Goal: Task Accomplishment & Management: Use online tool/utility

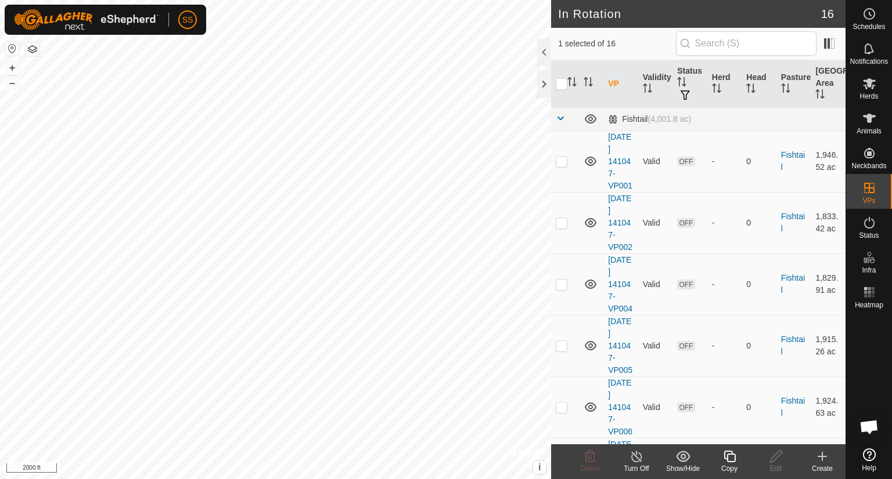
click at [737, 458] on copy-svg-icon at bounding box center [729, 457] width 46 height 14
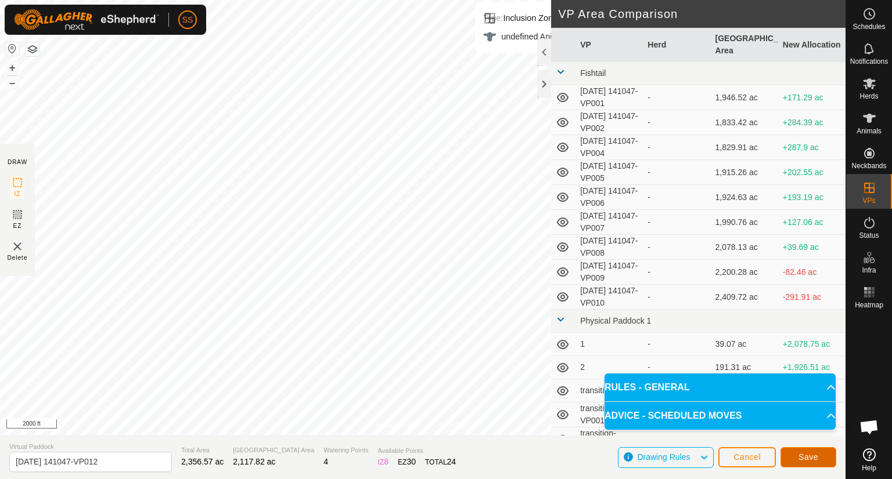
click at [817, 456] on span "Save" at bounding box center [808, 457] width 20 height 9
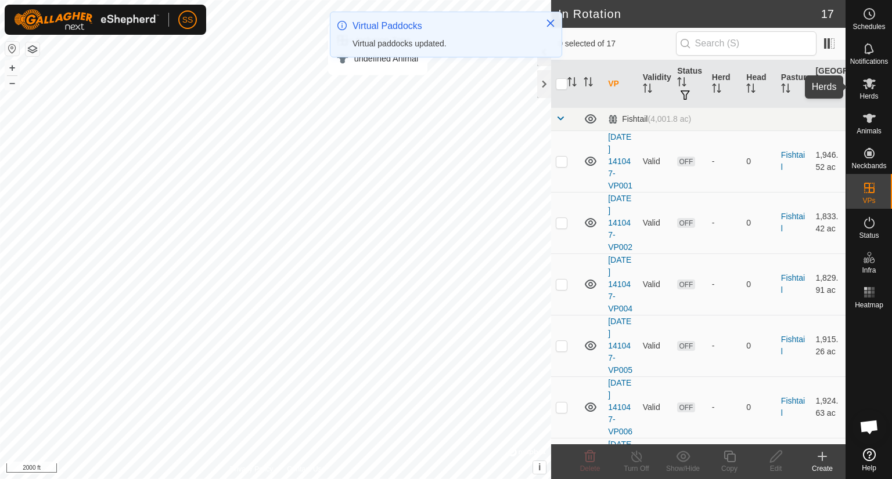
click at [868, 83] on icon at bounding box center [869, 83] width 13 height 11
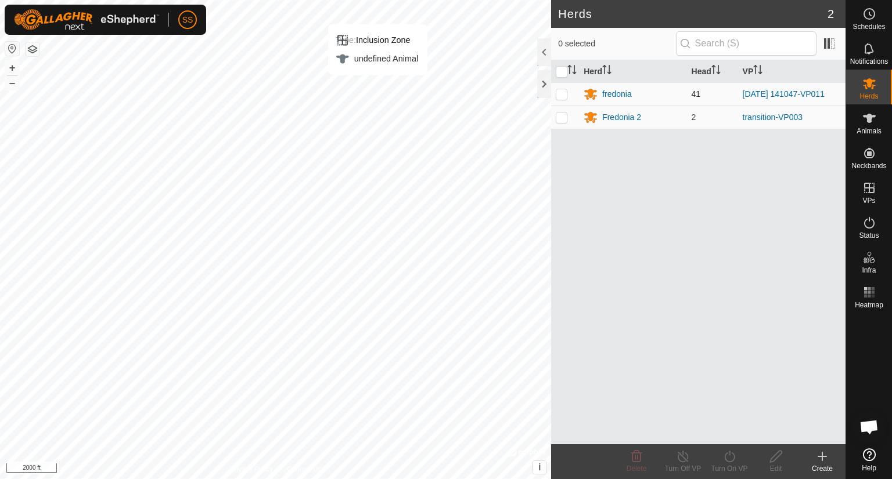
click at [560, 89] on p-checkbox at bounding box center [562, 93] width 12 height 9
checkbox input "true"
click at [728, 458] on icon at bounding box center [729, 457] width 15 height 14
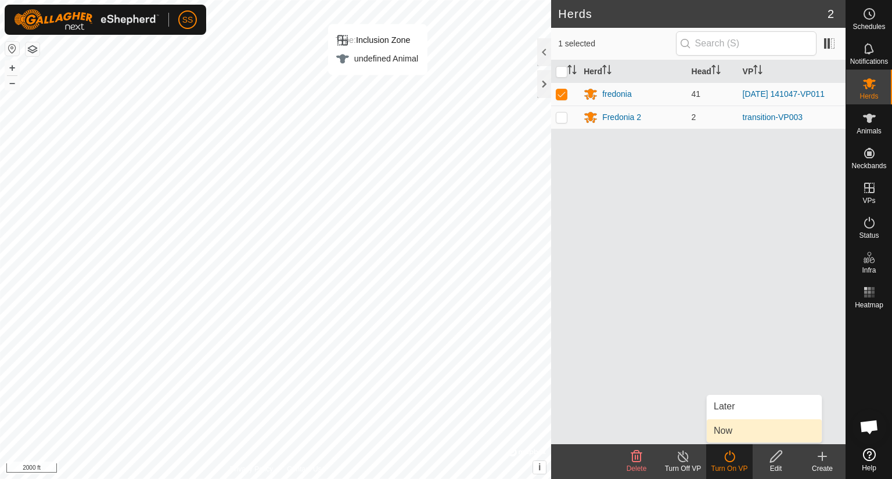
click at [725, 432] on link "Now" at bounding box center [763, 431] width 115 height 23
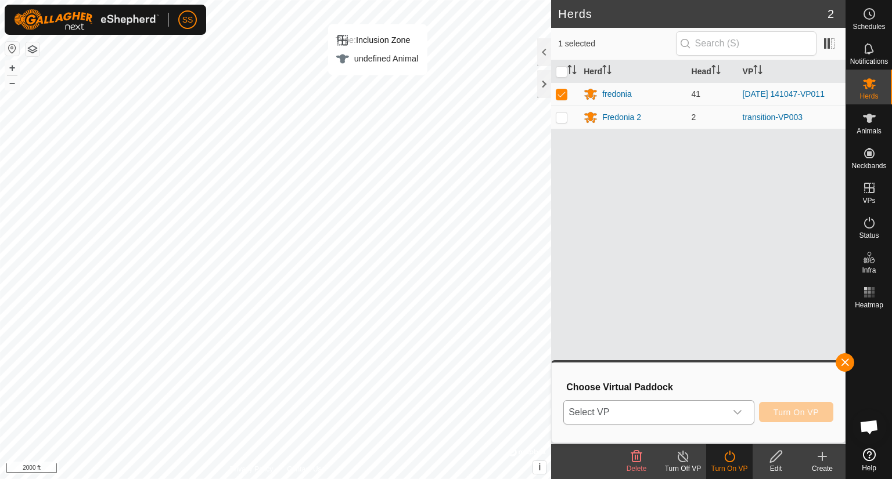
click at [736, 410] on icon "dropdown trigger" at bounding box center [737, 412] width 9 height 9
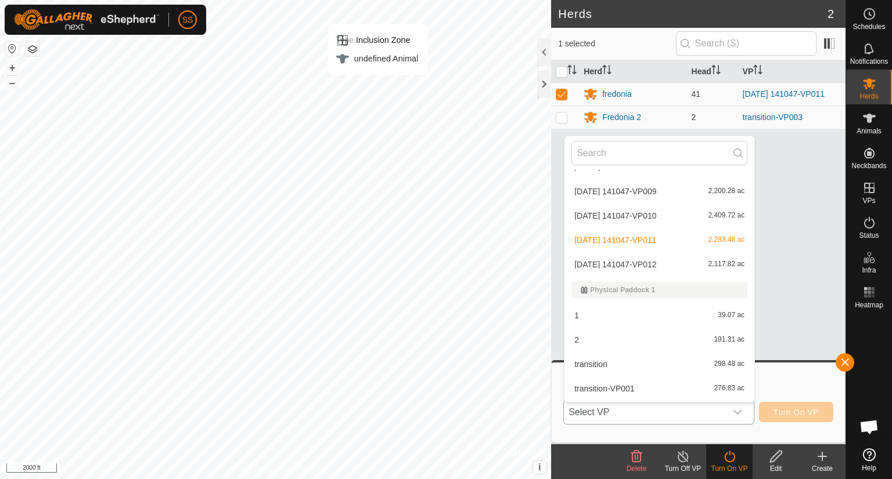
scroll to position [188, 0]
click at [699, 258] on li "[DATE] 141047-VP012 2,117.82 ac" at bounding box center [659, 264] width 190 height 23
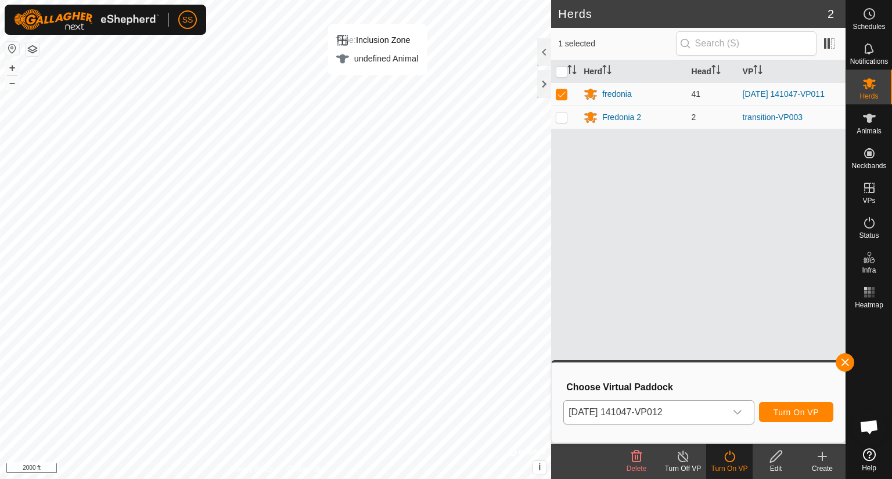
click at [780, 451] on icon at bounding box center [776, 457] width 15 height 14
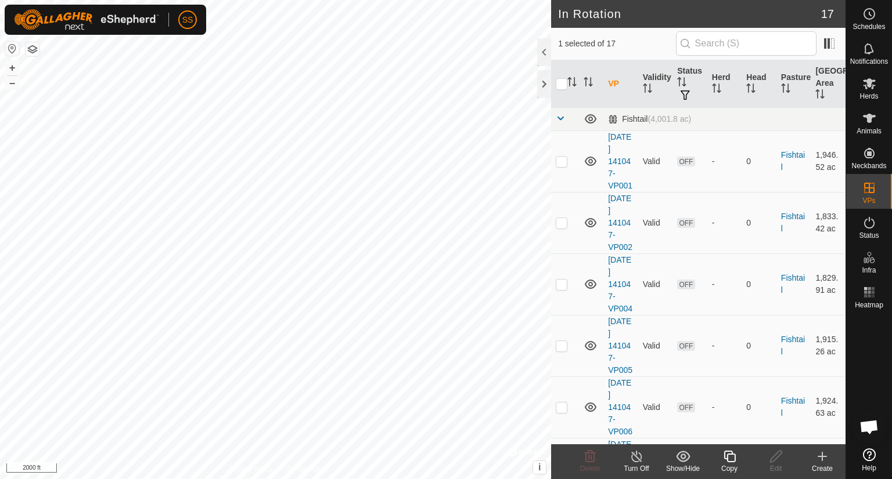
checkbox input "false"
checkbox input "true"
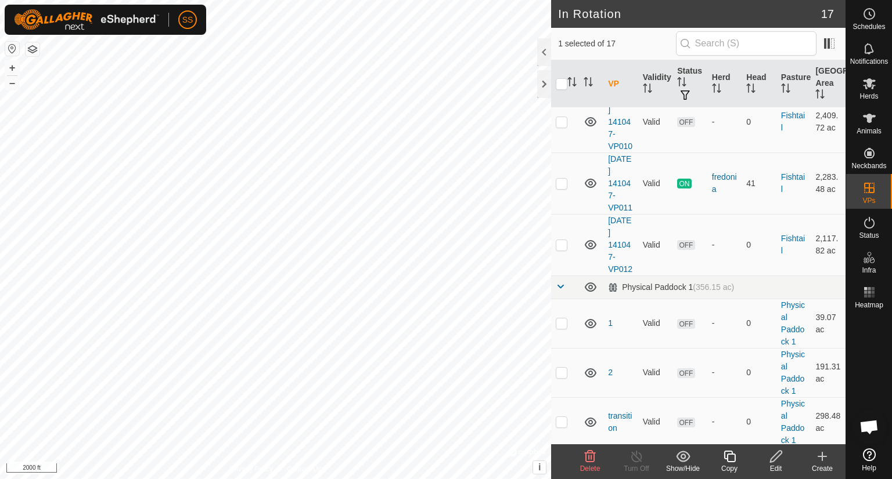
scroll to position [536, 0]
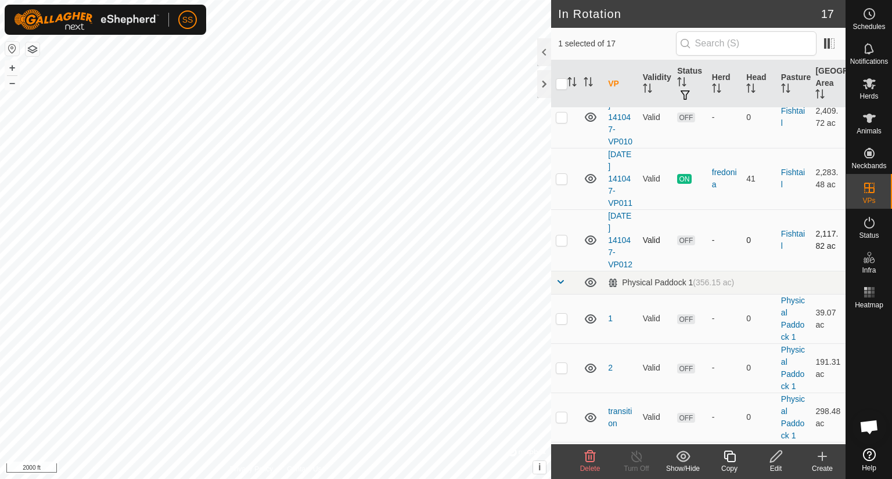
click at [564, 245] on p-checkbox at bounding box center [562, 240] width 12 height 9
checkbox input "true"
click at [556, 60] on p-checkbox at bounding box center [562, 55] width 12 height 9
checkbox input "false"
click at [784, 456] on edit-svg-icon at bounding box center [775, 457] width 46 height 14
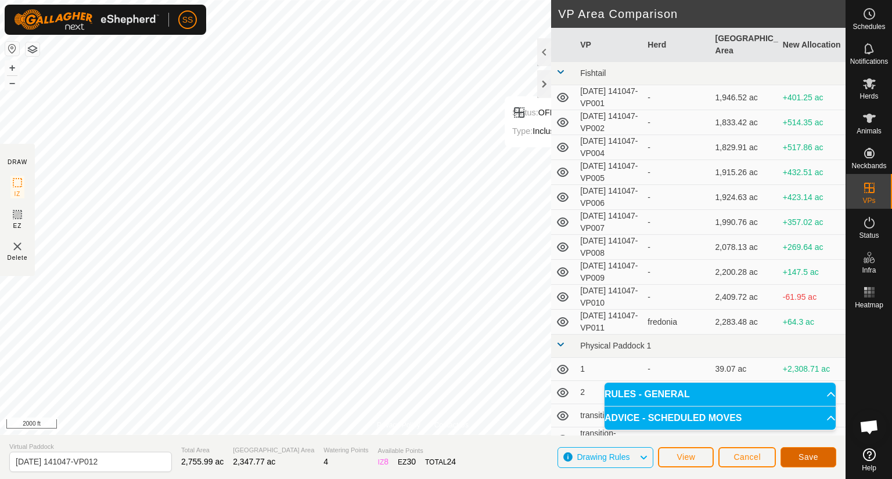
click at [806, 455] on span "Save" at bounding box center [808, 457] width 20 height 9
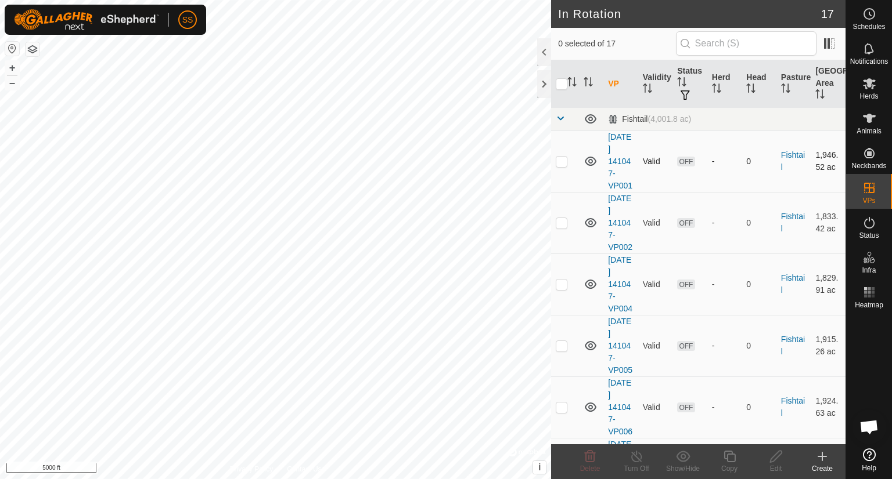
click at [564, 165] on p-checkbox at bounding box center [562, 161] width 12 height 9
checkbox input "true"
click at [560, 228] on p-checkbox at bounding box center [562, 222] width 12 height 9
checkbox input "true"
click at [567, 165] on p-checkbox at bounding box center [562, 161] width 12 height 9
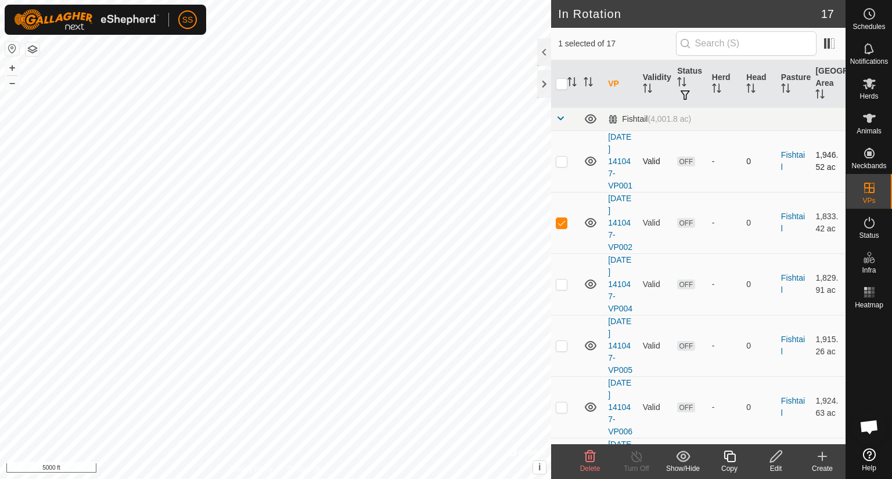
click at [561, 166] on p-checkbox at bounding box center [562, 161] width 12 height 9
checkbox input "true"
click at [560, 228] on p-checkbox at bounding box center [562, 222] width 12 height 9
checkbox input "false"
click at [586, 465] on span "Delete" at bounding box center [590, 469] width 20 height 8
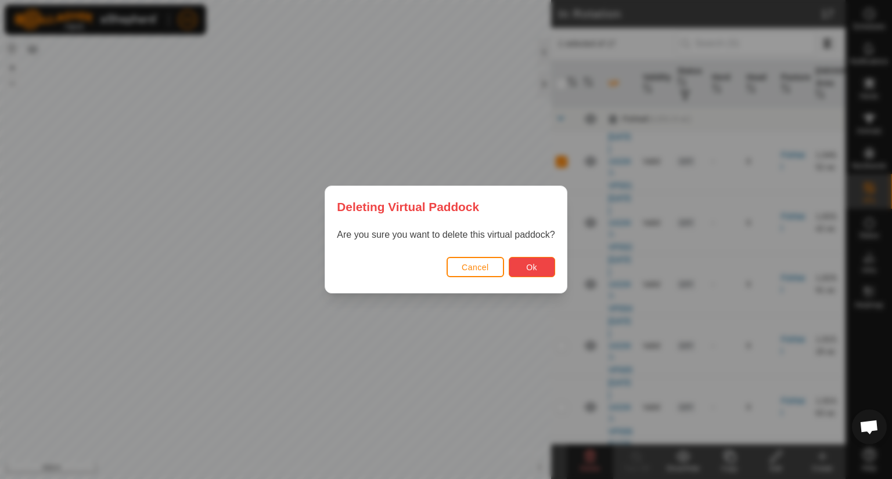
click at [529, 269] on span "Ok" at bounding box center [531, 267] width 11 height 9
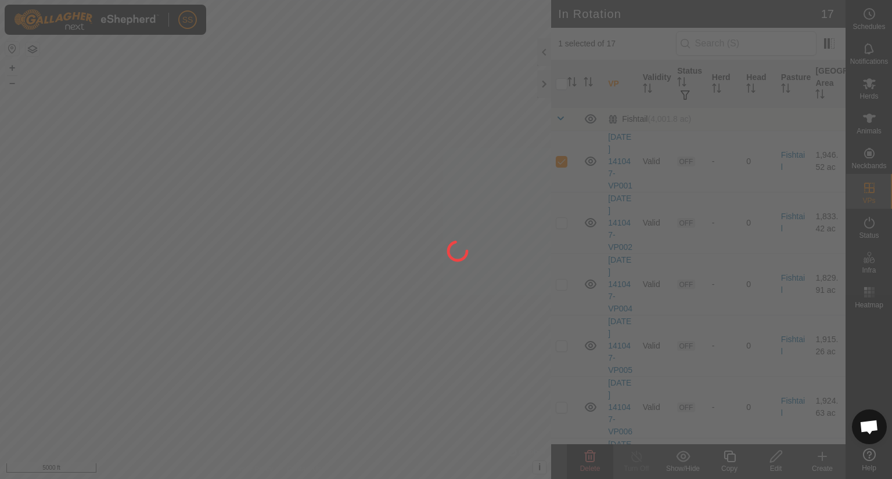
checkbox input "false"
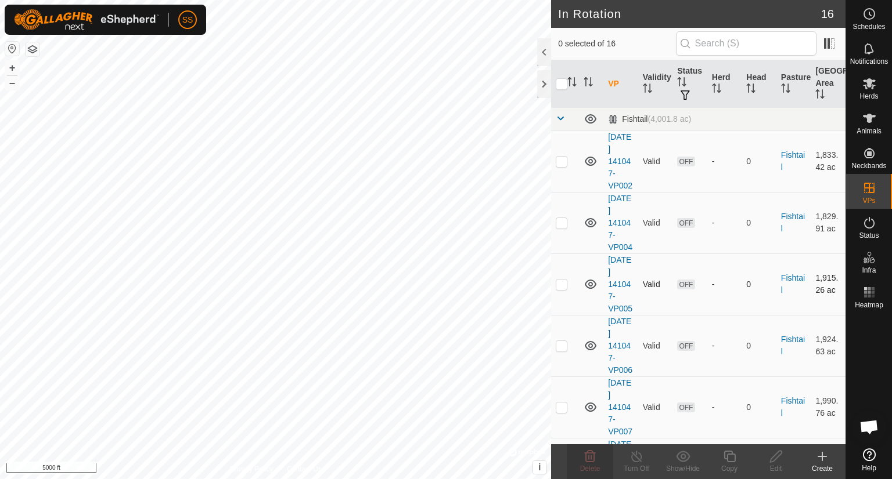
click at [561, 289] on p-checkbox at bounding box center [562, 284] width 12 height 9
checkbox input "true"
click at [561, 351] on p-checkbox at bounding box center [562, 345] width 12 height 9
checkbox input "true"
click at [557, 308] on td at bounding box center [565, 285] width 28 height 62
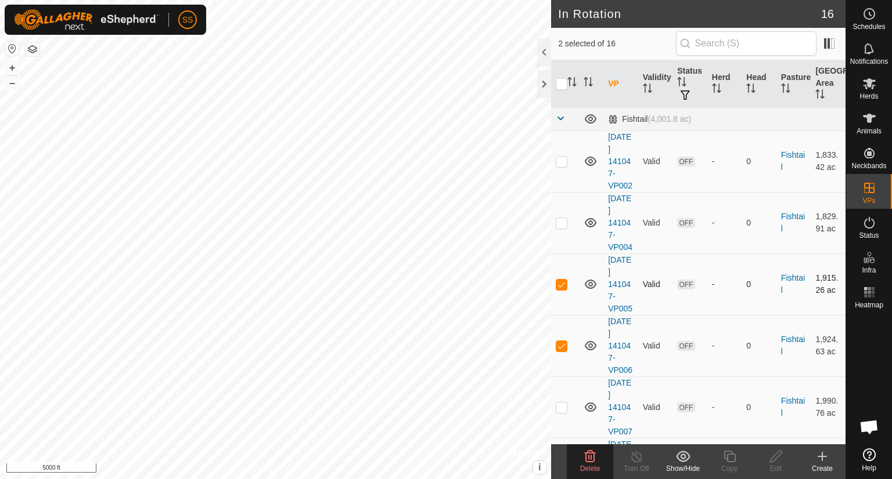
checkbox input "false"
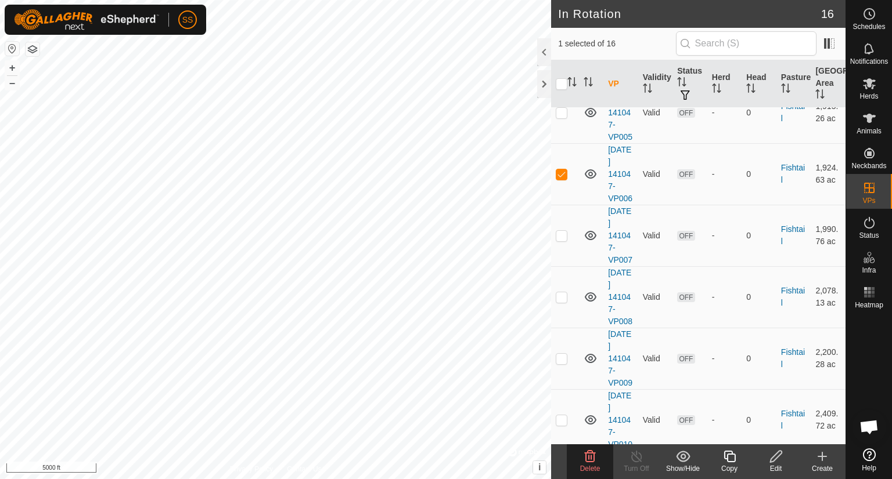
scroll to position [174, 0]
click at [561, 300] on p-checkbox at bounding box center [562, 294] width 12 height 9
click at [565, 326] on td at bounding box center [565, 295] width 28 height 62
checkbox input "false"
click at [560, 238] on p-checkbox at bounding box center [562, 233] width 12 height 9
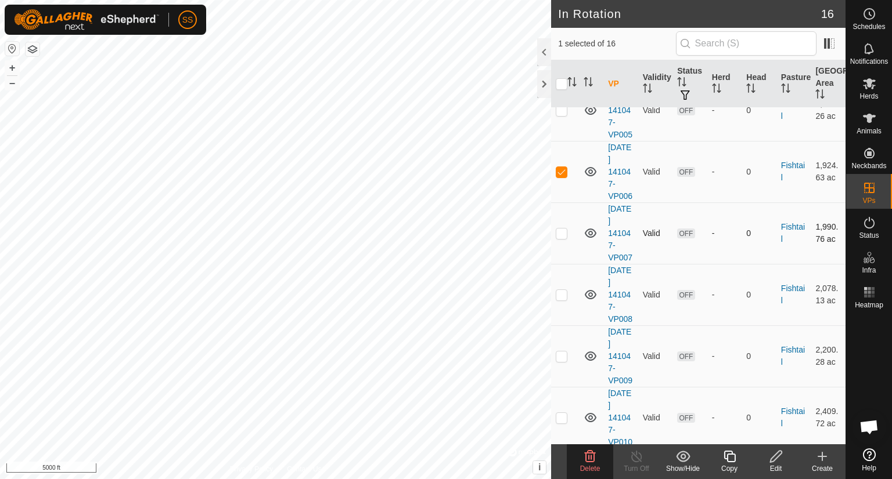
checkbox input "true"
click at [557, 176] on p-checkbox at bounding box center [562, 171] width 12 height 9
checkbox input "false"
click at [559, 238] on p-checkbox at bounding box center [562, 233] width 12 height 9
checkbox input "false"
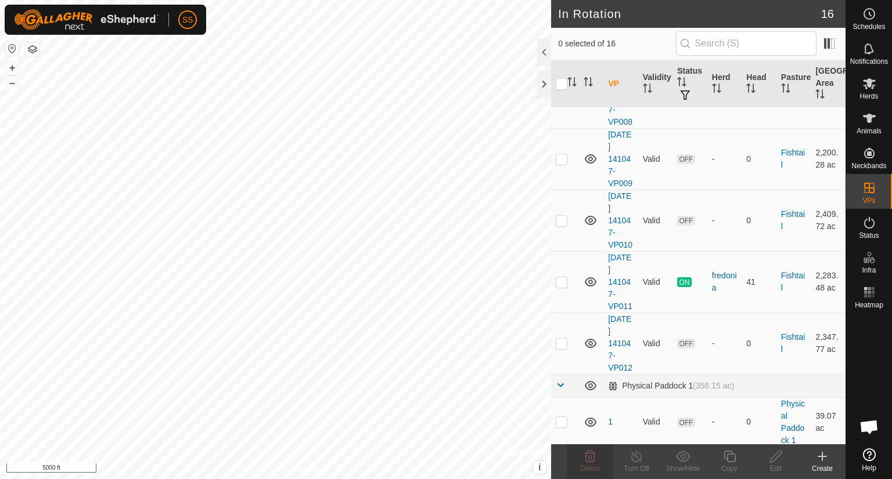
scroll to position [374, 0]
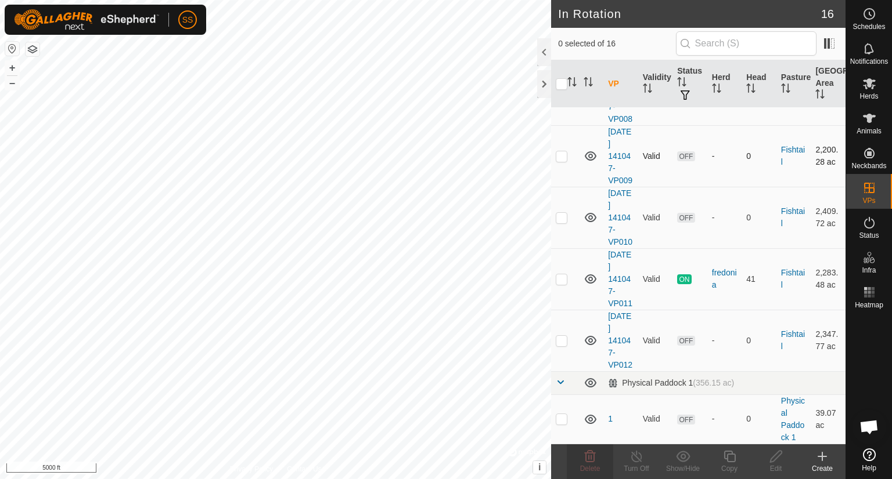
click at [558, 161] on p-checkbox at bounding box center [562, 156] width 12 height 9
click at [590, 465] on span "Delete" at bounding box center [590, 469] width 20 height 8
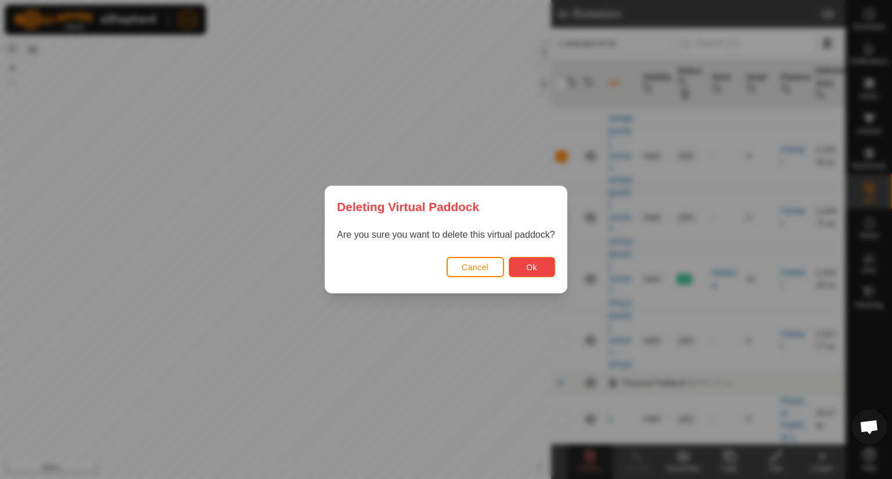
click at [522, 267] on button "Ok" at bounding box center [531, 267] width 46 height 20
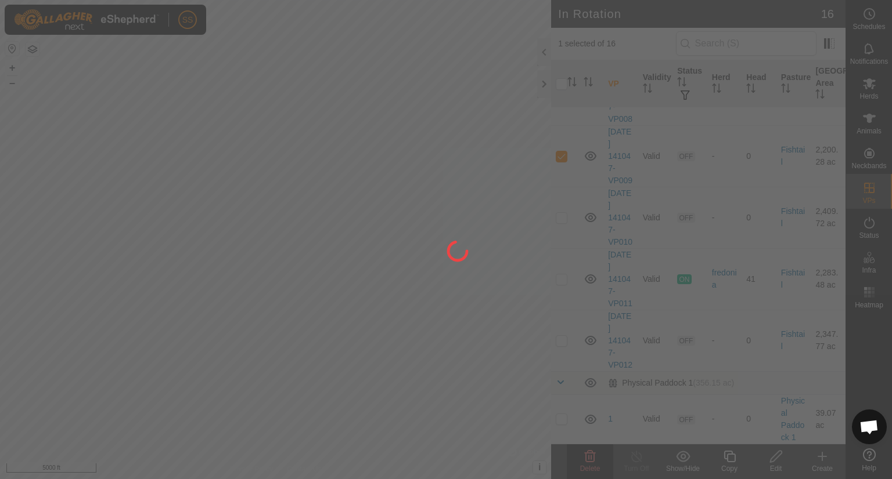
checkbox input "false"
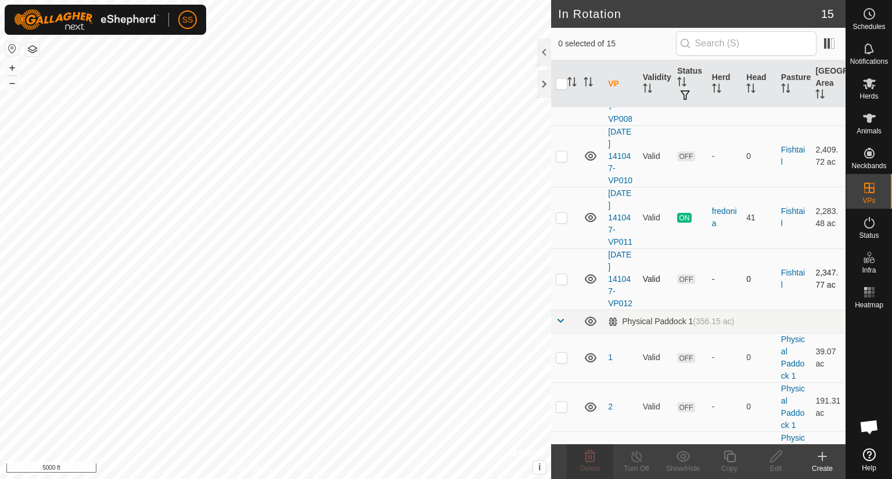
click at [563, 284] on p-checkbox at bounding box center [562, 279] width 12 height 9
click at [561, 284] on p-checkbox at bounding box center [562, 279] width 12 height 9
checkbox input "false"
click at [866, 82] on icon at bounding box center [869, 83] width 13 height 11
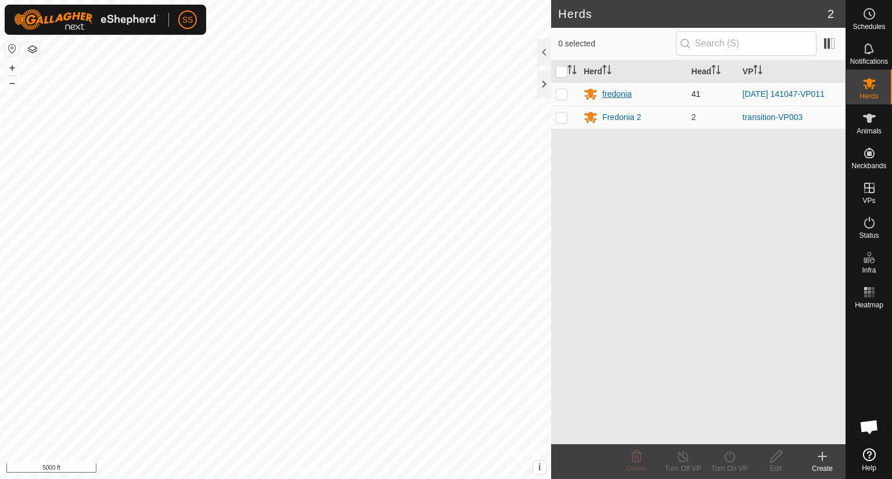
click at [611, 91] on div "fredonia" at bounding box center [617, 94] width 30 height 12
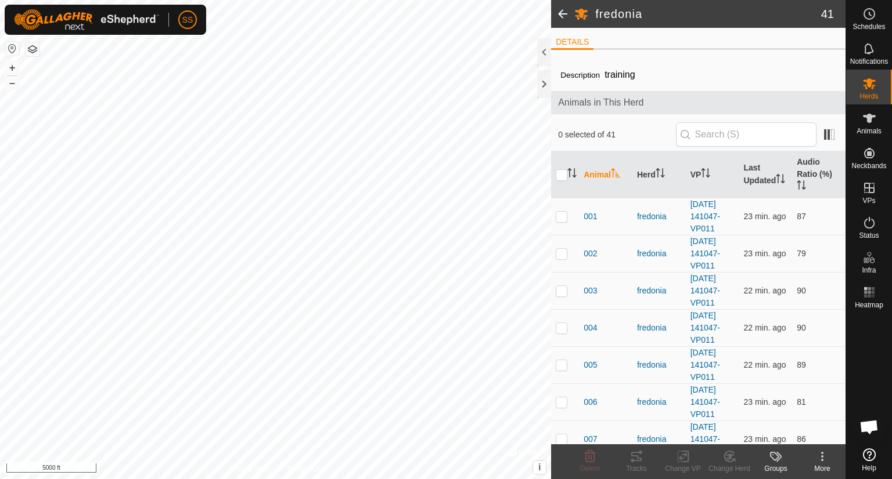
click at [563, 12] on span at bounding box center [562, 14] width 23 height 28
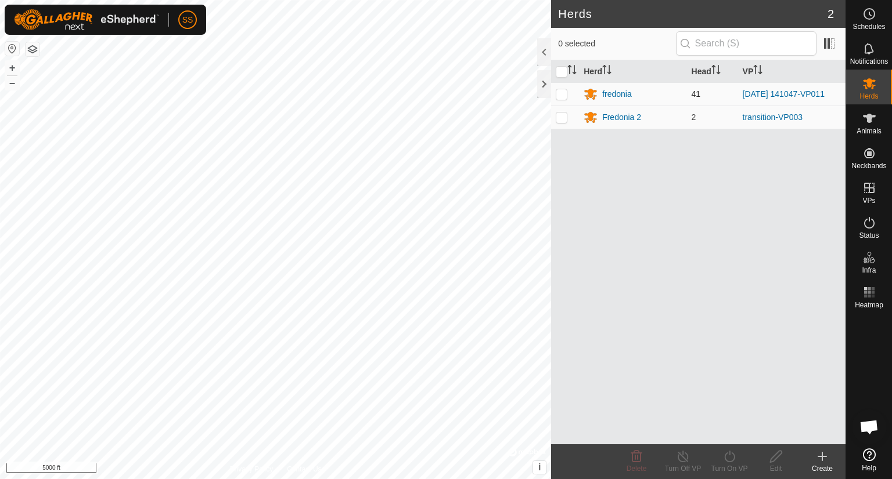
click at [561, 88] on td at bounding box center [565, 93] width 28 height 23
checkbox input "true"
click at [726, 458] on icon at bounding box center [729, 457] width 15 height 14
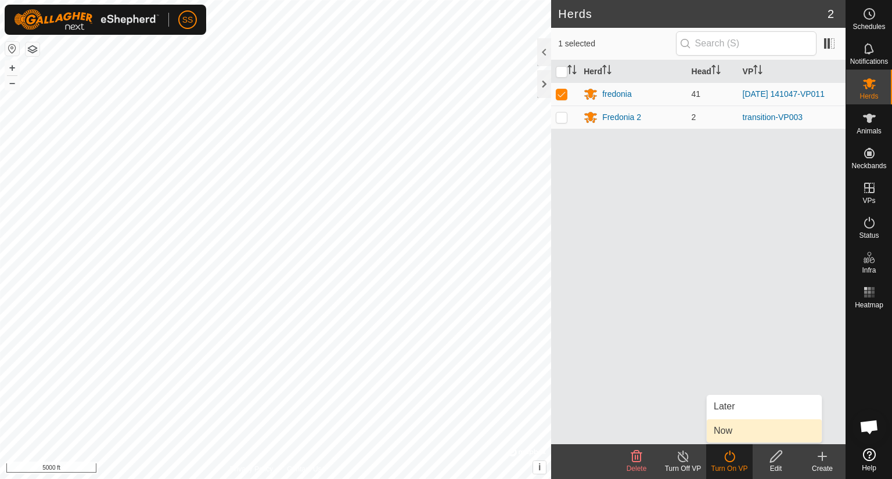
click at [719, 423] on link "Now" at bounding box center [763, 431] width 115 height 23
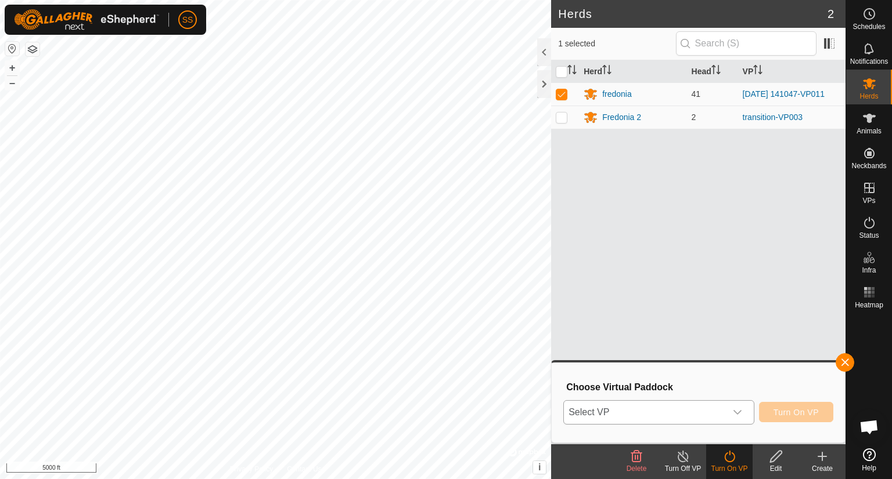
click at [741, 409] on icon "dropdown trigger" at bounding box center [737, 412] width 9 height 9
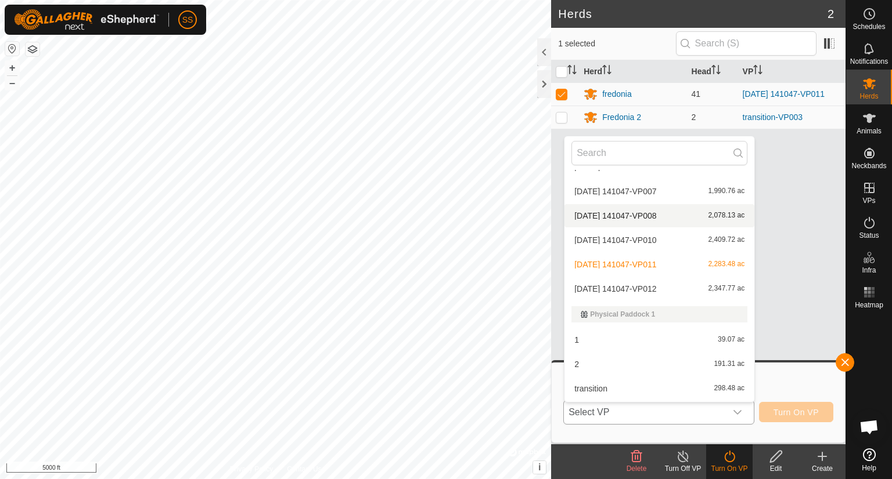
scroll to position [118, 0]
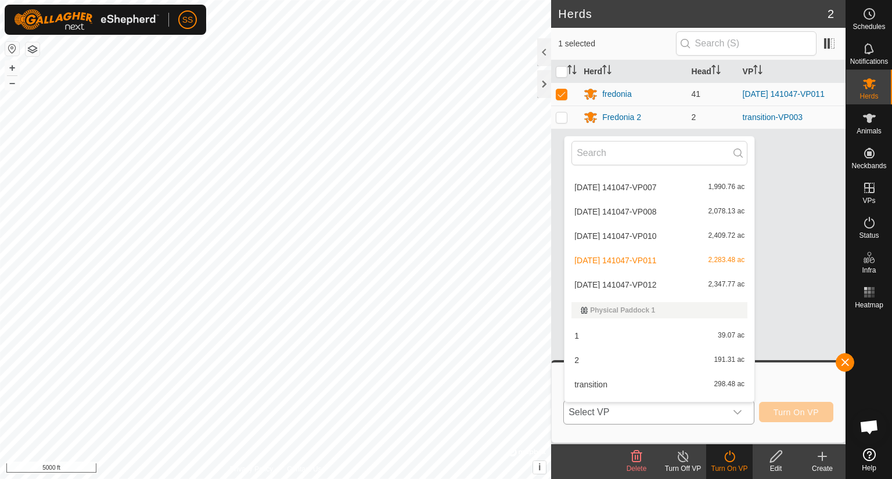
click at [604, 285] on li "[DATE] 141047-VP012 2,347.77 ac" at bounding box center [659, 284] width 190 height 23
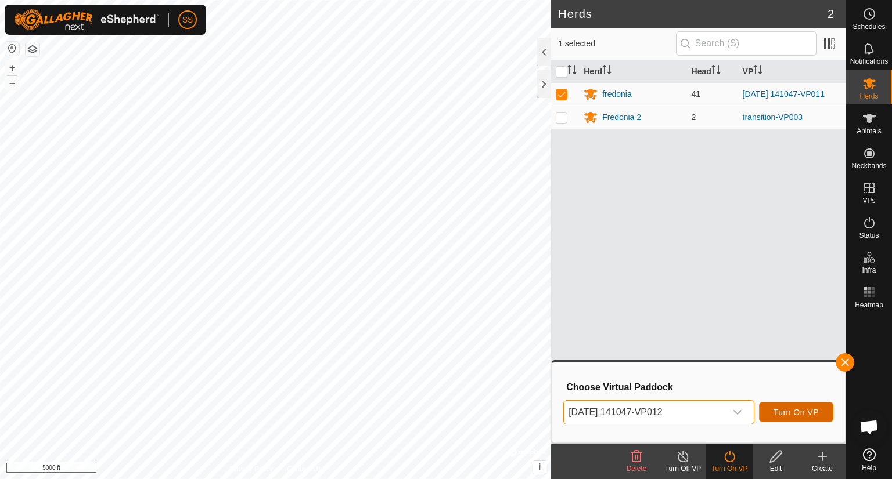
click at [777, 412] on span "Turn On VP" at bounding box center [795, 412] width 45 height 9
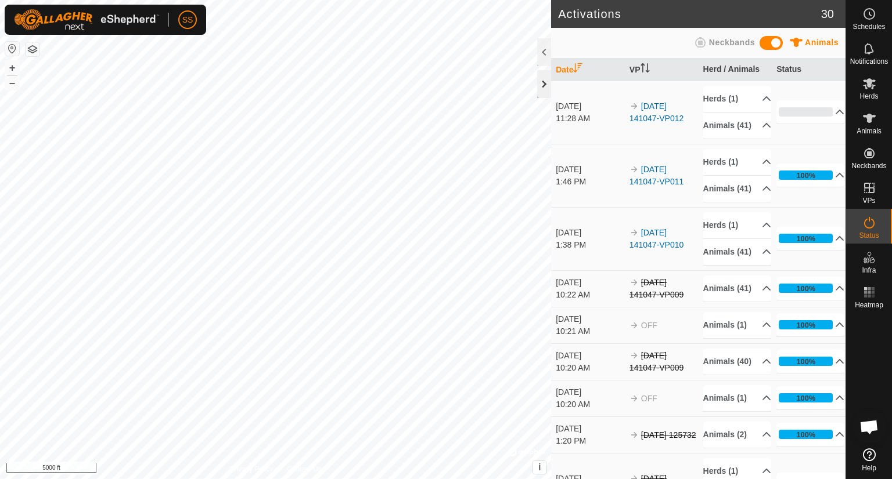
click at [540, 88] on div at bounding box center [544, 84] width 14 height 28
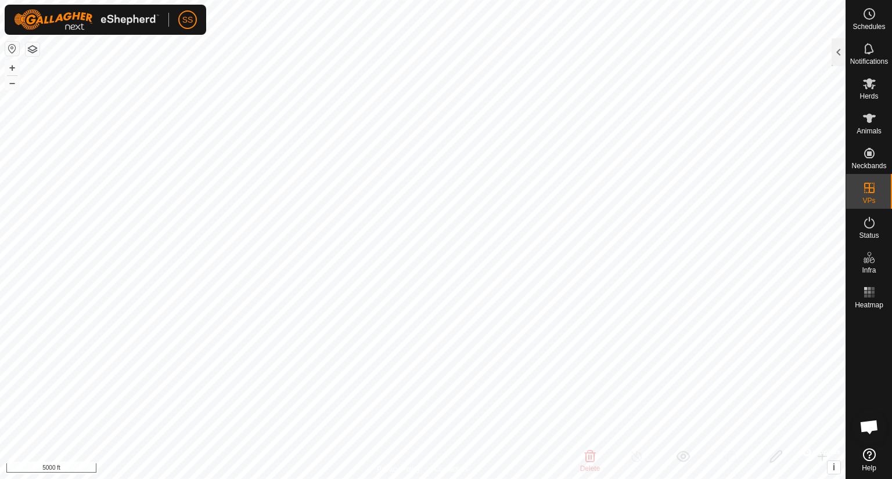
checkbox input "false"
checkbox input "true"
